Goal: Find specific page/section: Find specific page/section

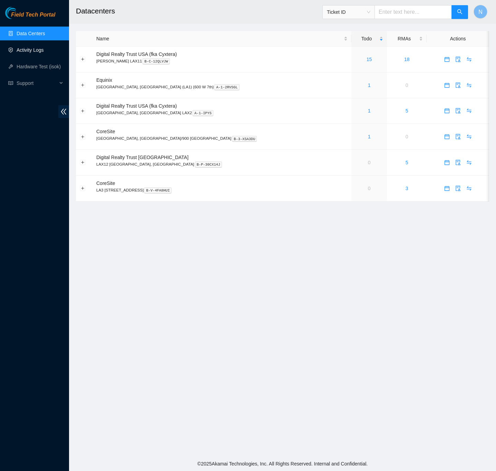
click at [22, 47] on link "Activity Logs" at bounding box center [30, 50] width 27 height 6
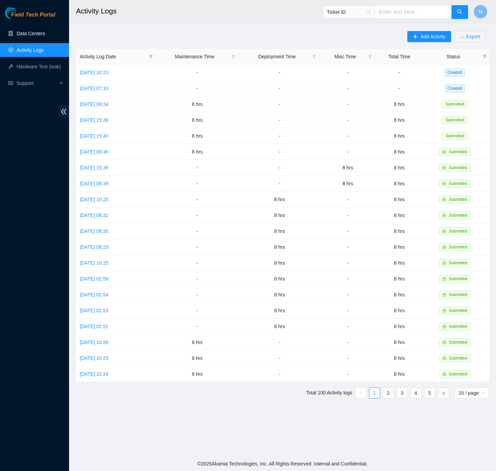
click at [30, 31] on link "Data Centers" at bounding box center [31, 34] width 28 height 6
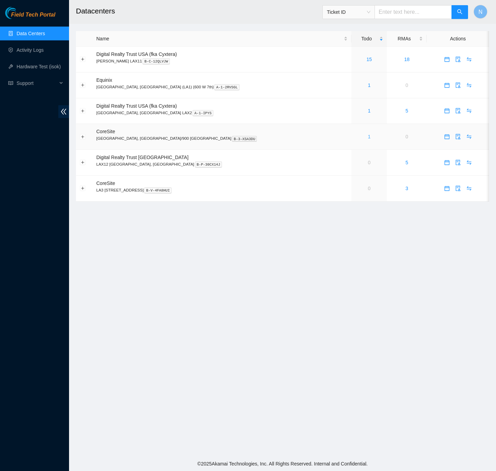
click at [368, 138] on link "1" at bounding box center [369, 137] width 3 height 6
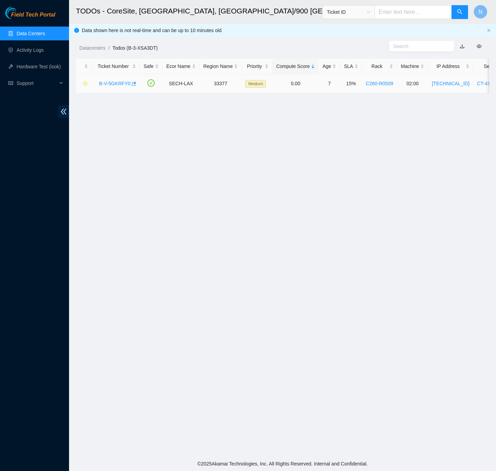
click at [111, 81] on link "B-V-5GKRFY0" at bounding box center [114, 84] width 31 height 6
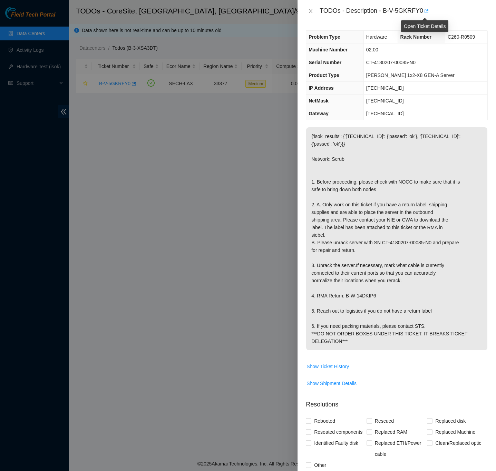
click at [427, 9] on icon "button" at bounding box center [425, 11] width 5 height 5
click at [311, 11] on icon "close" at bounding box center [311, 11] width 6 height 6
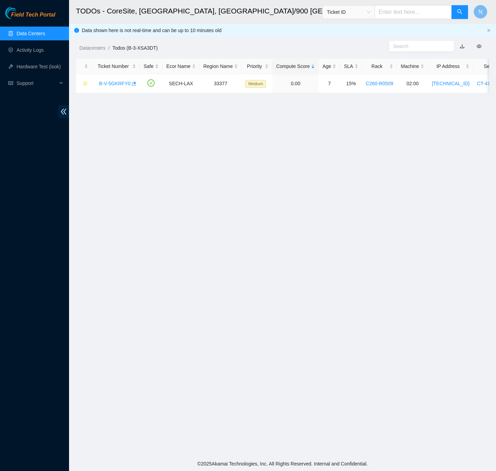
click at [25, 32] on link "Data Centers" at bounding box center [31, 34] width 28 height 6
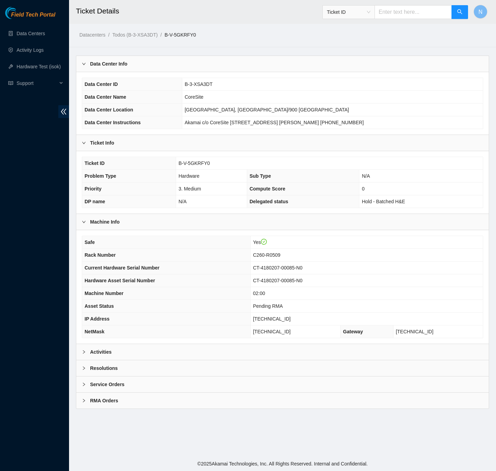
click at [85, 354] on icon "right" at bounding box center [84, 352] width 4 height 4
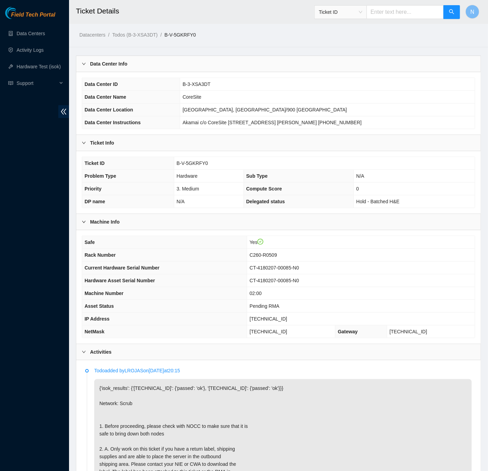
click at [86, 351] on div "Activities" at bounding box center [278, 352] width 404 height 16
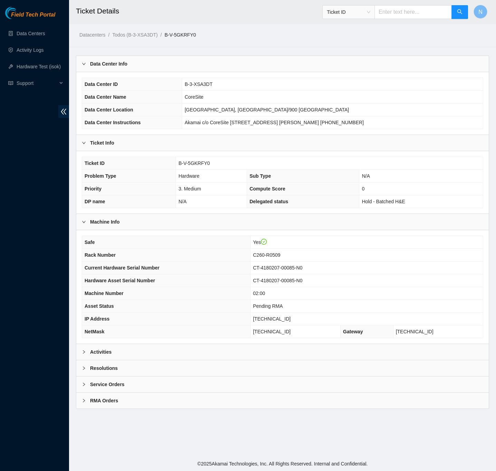
click at [83, 386] on icon "right" at bounding box center [84, 384] width 4 height 4
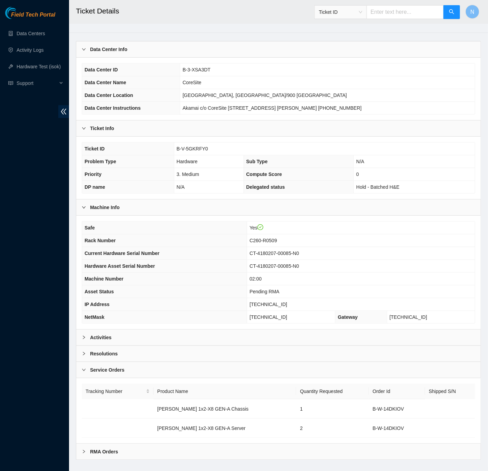
scroll to position [30, 0]
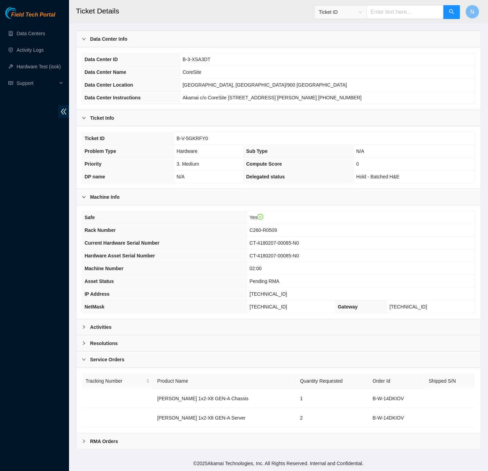
click at [84, 361] on span "right" at bounding box center [84, 360] width 4 height 4
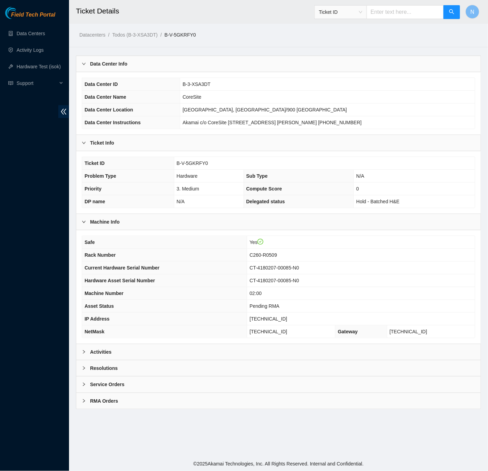
scroll to position [0, 0]
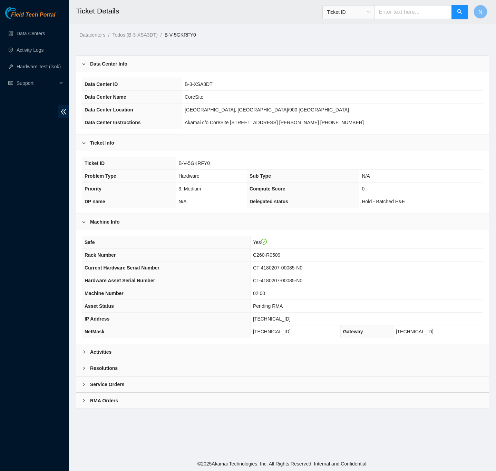
click at [81, 406] on div "RMA Orders" at bounding box center [282, 401] width 412 height 16
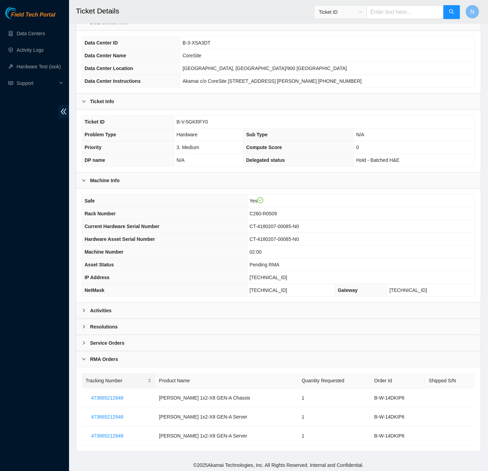
scroll to position [49, 0]
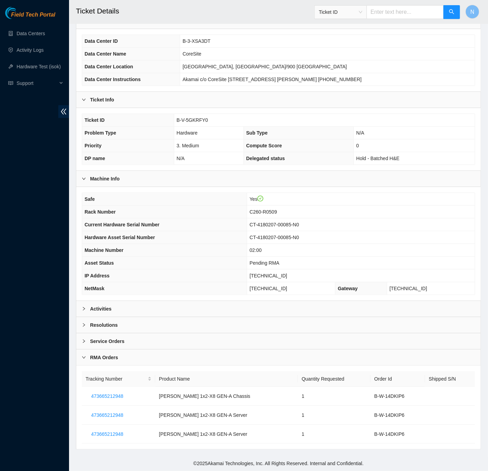
click at [85, 355] on icon "right" at bounding box center [84, 357] width 4 height 4
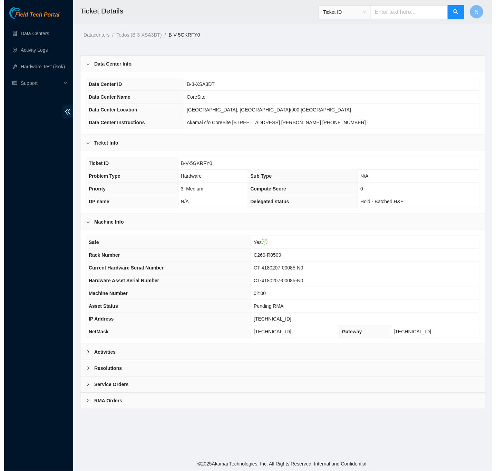
scroll to position [0, 0]
